Goal: Task Accomplishment & Management: Manage account settings

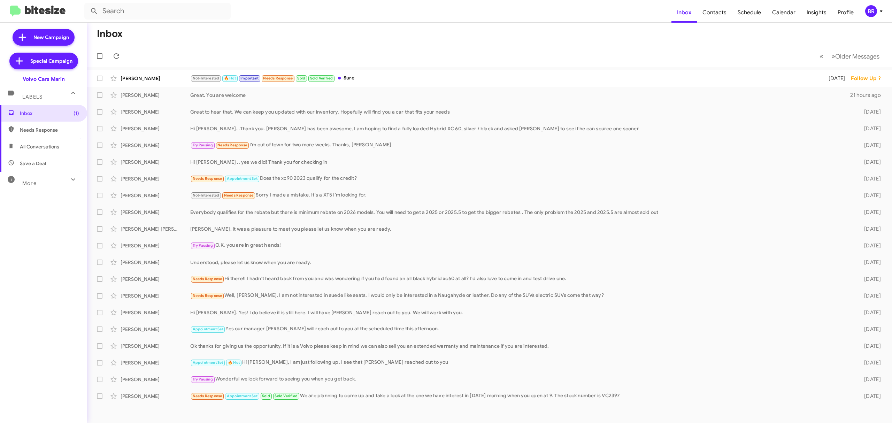
click at [870, 10] on div "BR" at bounding box center [871, 11] width 12 height 12
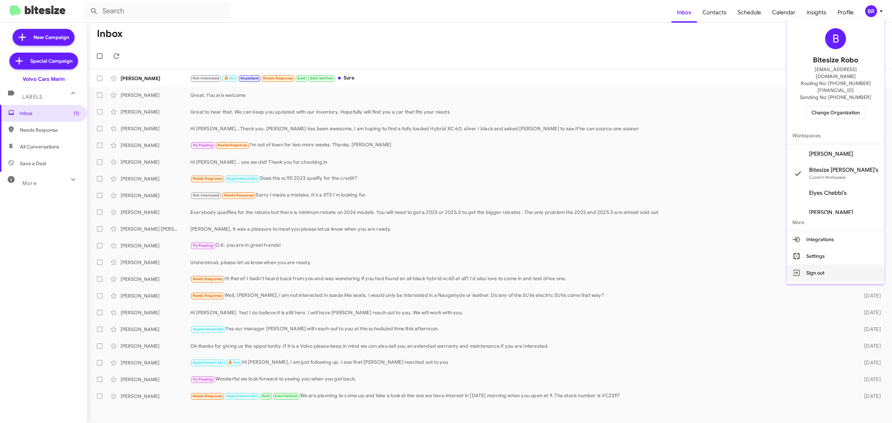
click at [834, 265] on button "Sign out" at bounding box center [836, 273] width 98 height 17
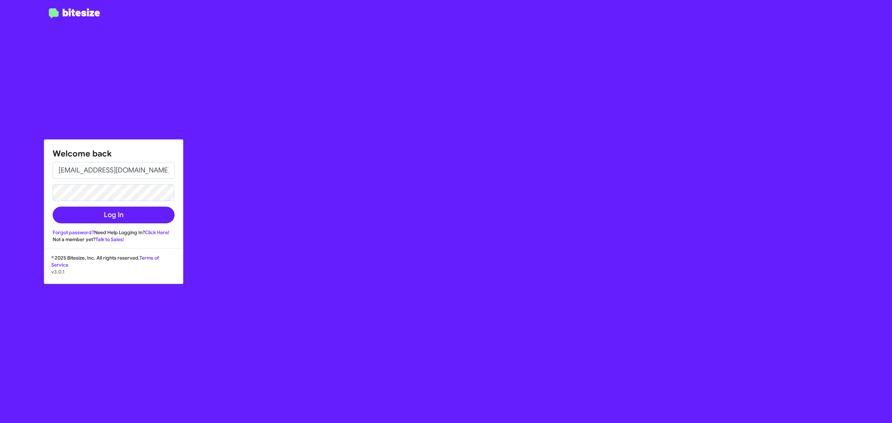
click at [121, 169] on input "[EMAIL_ADDRESS][DOMAIN_NAME]" at bounding box center [114, 170] width 122 height 17
type input "[PERSON_NAME][EMAIL_ADDRESS][DOMAIN_NAME]"
click at [118, 215] on button "Log In" at bounding box center [114, 215] width 122 height 17
